Goal: Book appointment/travel/reservation

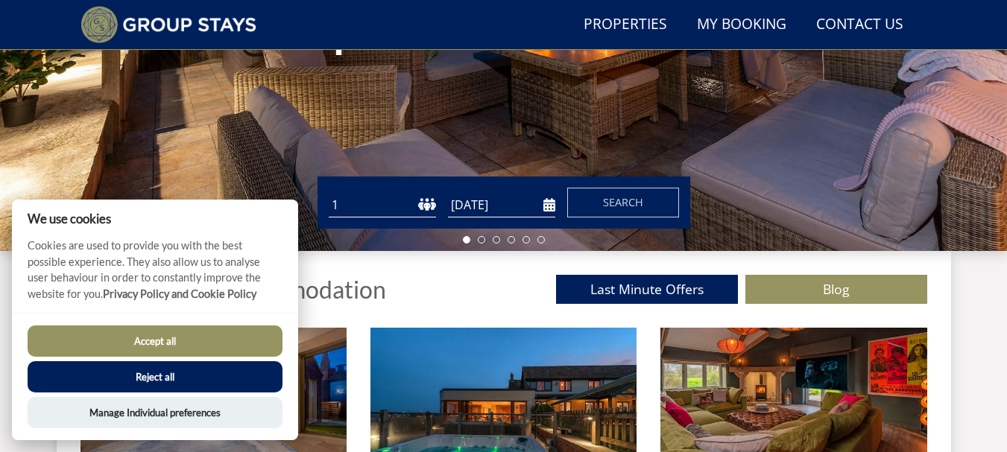
scroll to position [370, 0]
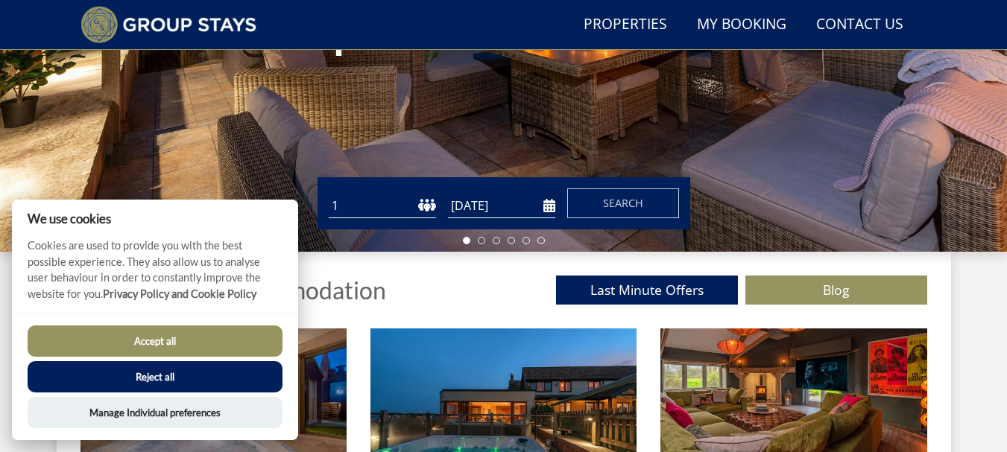
click at [412, 209] on select "1 2 3 4 5 6 7 8 9 10 11 12 13 14 15 16 17 18 19 20 21 22 23 24 25 26 27 28 29 3…" at bounding box center [382, 206] width 107 height 25
click at [329, 194] on select "1 2 3 4 5 6 7 8 9 10 11 12 13 14 15 16 17 18 19 20 21 22 23 24 25 26 27 28 29 3…" at bounding box center [382, 206] width 107 height 25
click at [428, 206] on select "1 2 3 4 5 6 7 8 9 10 11 12 13 14 15 16 17 18 19 20 21 22 23 24 25 26 27 28 29 3…" at bounding box center [382, 206] width 107 height 25
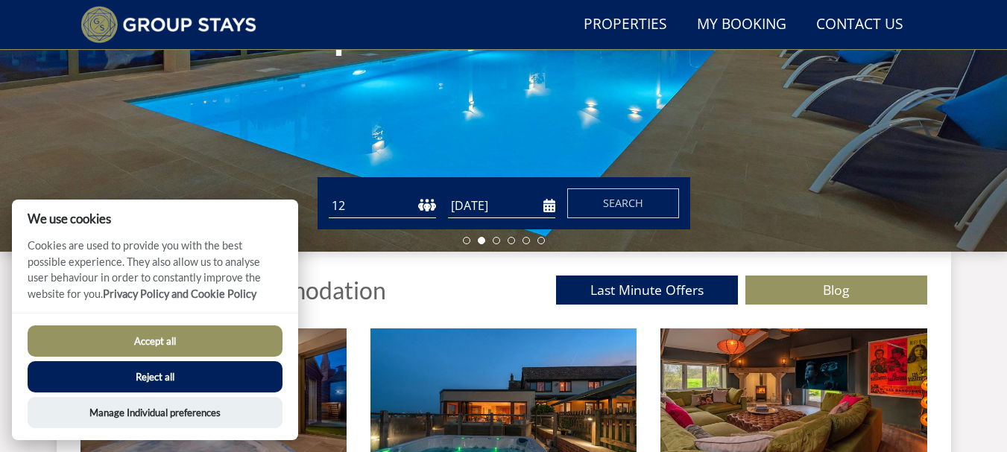
select select "34"
click at [329, 194] on select "1 2 3 4 5 6 7 8 9 10 11 12 13 14 15 16 17 18 19 20 21 22 23 24 25 26 27 28 29 3…" at bounding box center [382, 206] width 107 height 25
click at [481, 201] on input "[DATE]" at bounding box center [501, 206] width 107 height 25
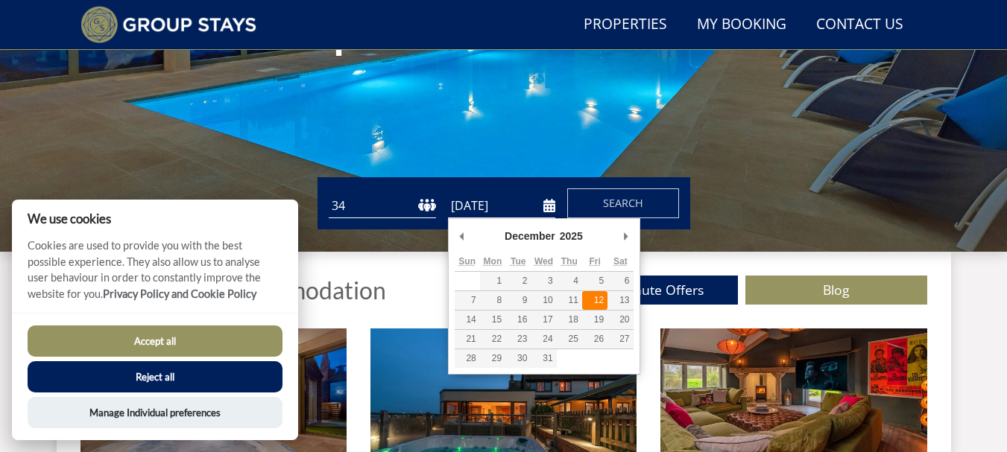
type input "[DATE]"
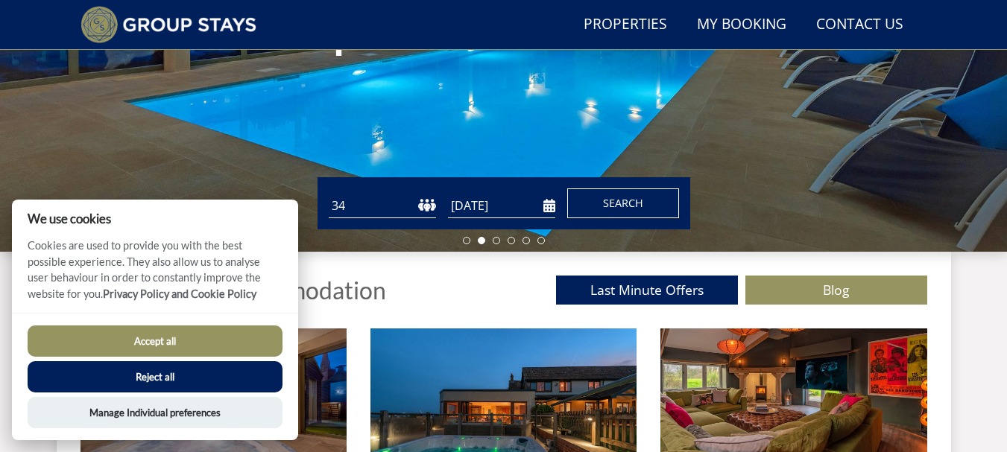
click at [594, 203] on button "Search" at bounding box center [623, 204] width 112 height 30
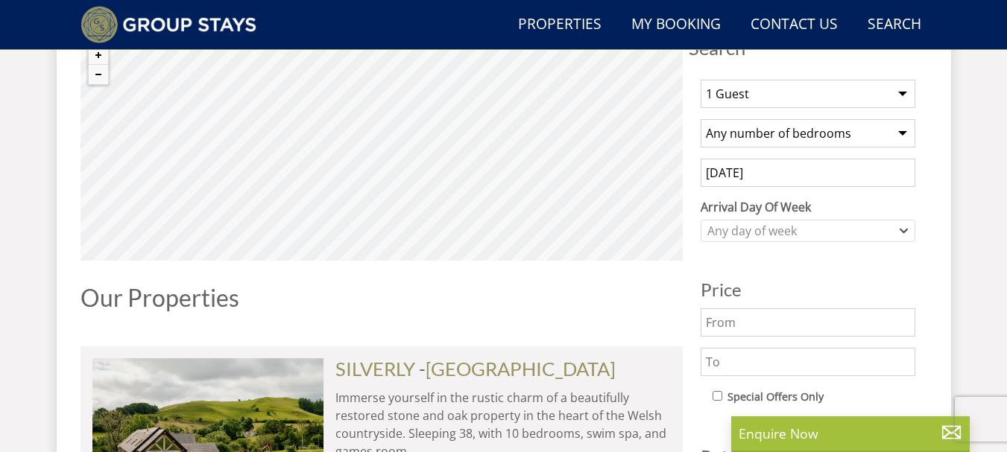
scroll to position [598, 0]
click at [904, 95] on select "1 Guest 2 Guests 3 Guests 4 Guests 5 Guests 6 Guests 7 Guests 8 Guests 9 Guests…" at bounding box center [808, 93] width 215 height 28
select select "30"
click at [701, 79] on select "1 Guest 2 Guests 3 Guests 4 Guests 5 Guests 6 Guests 7 Guests 8 Guests 9 Guests…" at bounding box center [808, 93] width 215 height 28
click at [904, 136] on select "Any number of bedrooms 4 Bedrooms 5 Bedrooms 6 Bedrooms 7 Bedrooms 8 Bedrooms 9…" at bounding box center [808, 133] width 215 height 28
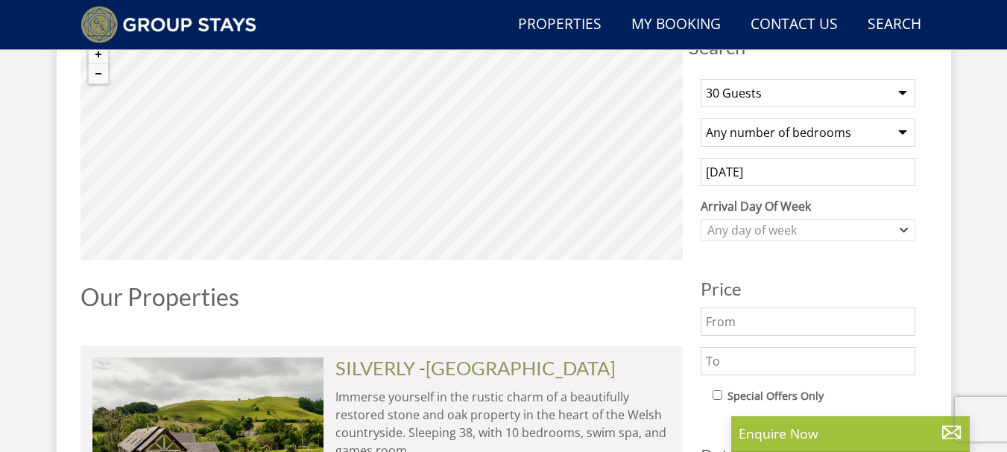
select select "15"
click at [701, 119] on select "Any number of bedrooms 4 Bedrooms 5 Bedrooms 6 Bedrooms 7 Bedrooms 8 Bedrooms 9…" at bounding box center [808, 133] width 215 height 28
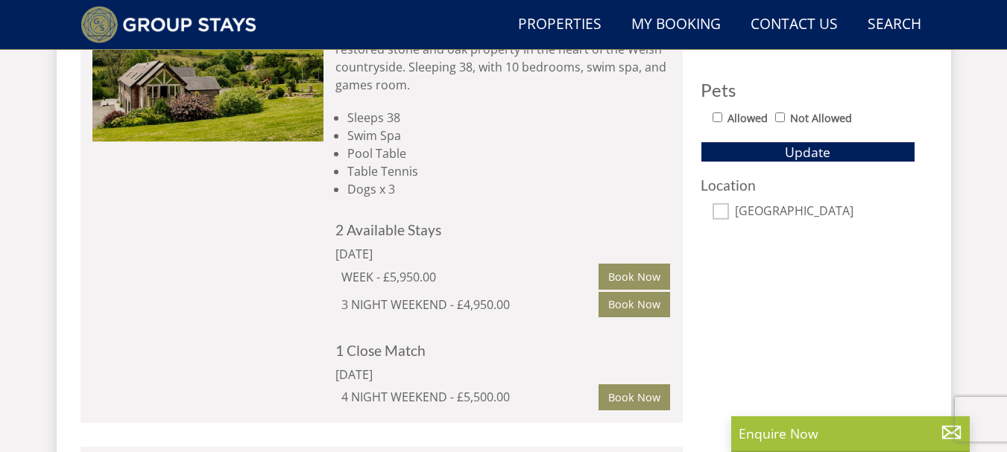
scroll to position [965, 0]
click at [784, 149] on button "Update" at bounding box center [808, 151] width 215 height 21
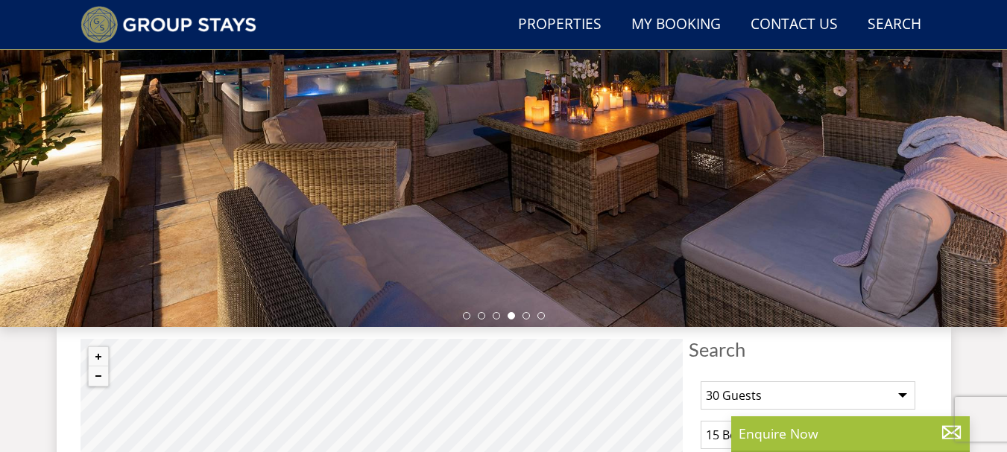
scroll to position [294, 0]
